Goal: Find specific page/section: Find specific page/section

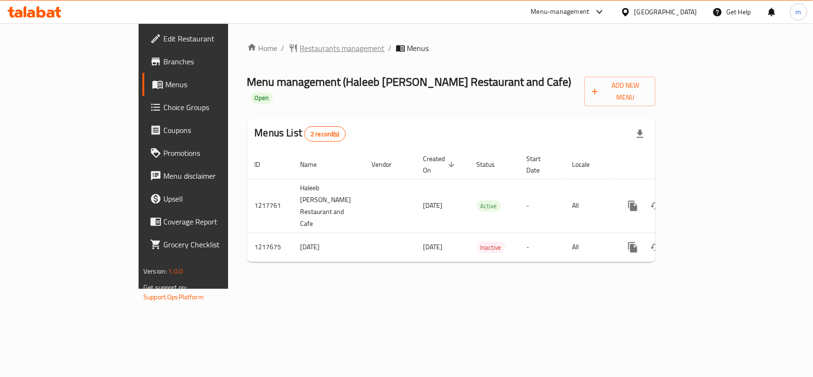
click at [300, 53] on span "Restaurants management" at bounding box center [342, 47] width 85 height 11
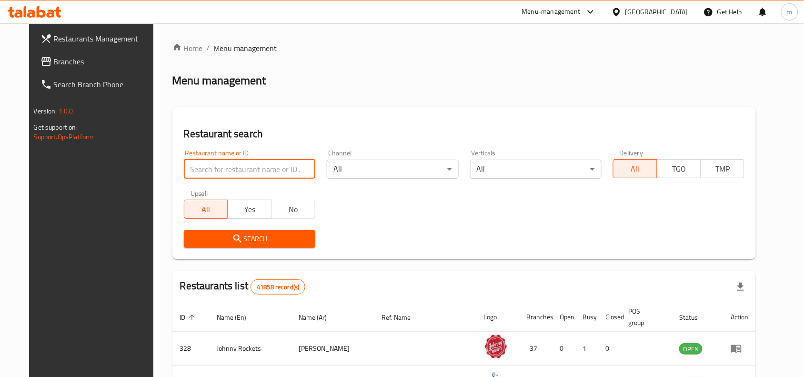
click at [190, 165] on input "search" at bounding box center [249, 169] width 131 height 19
paste input "672636"
type input "672636"
click button "Search" at bounding box center [249, 239] width 131 height 18
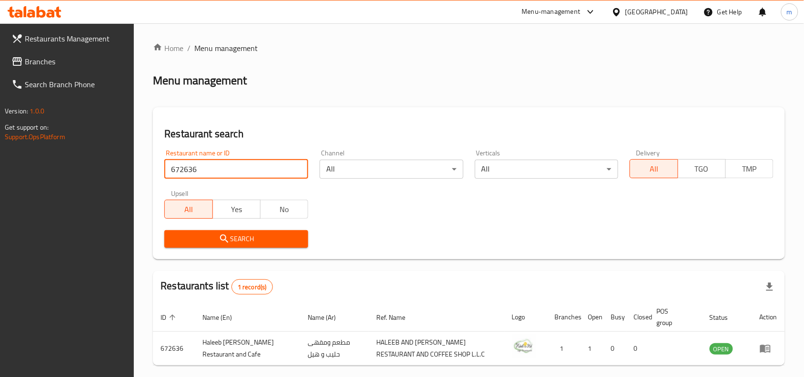
click at [29, 63] on span "Branches" at bounding box center [76, 61] width 102 height 11
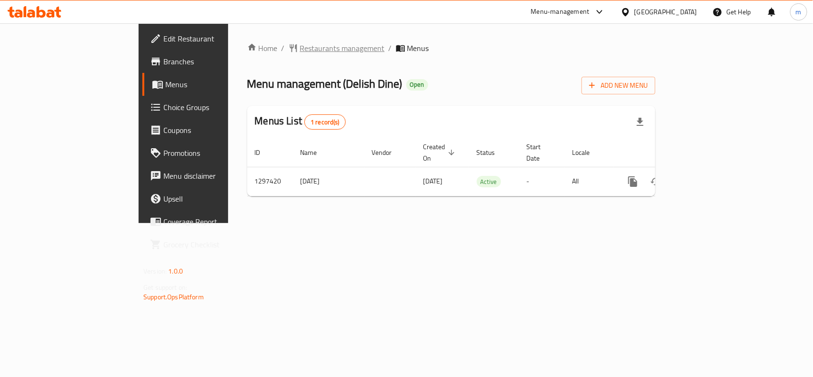
click at [300, 48] on span "Restaurants management" at bounding box center [342, 47] width 85 height 11
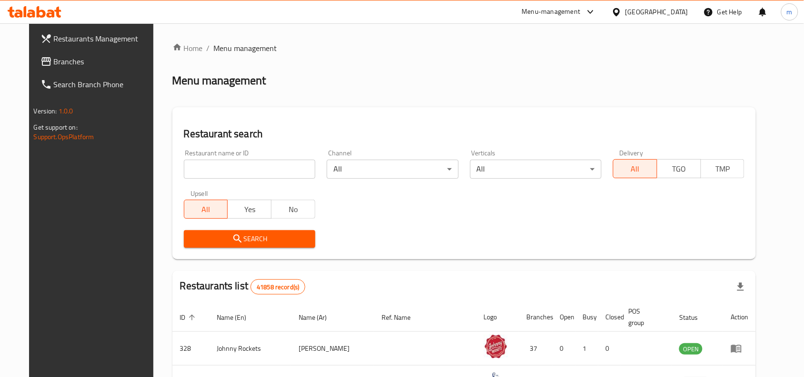
click at [194, 173] on input "search" at bounding box center [249, 169] width 131 height 19
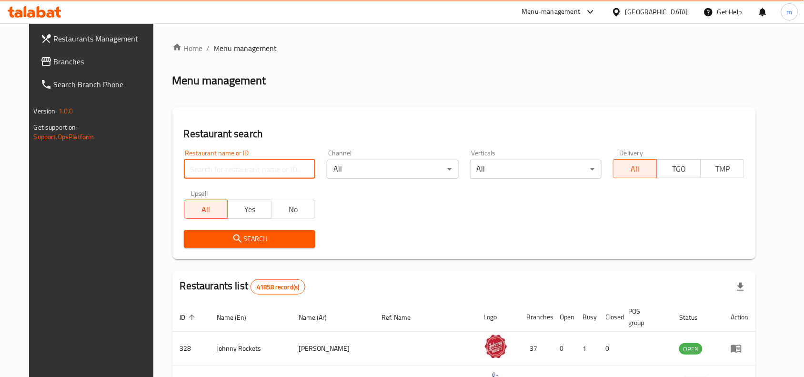
paste input "700454"
type input "700454"
click button "Search" at bounding box center [249, 239] width 131 height 18
